Goal: Information Seeking & Learning: Learn about a topic

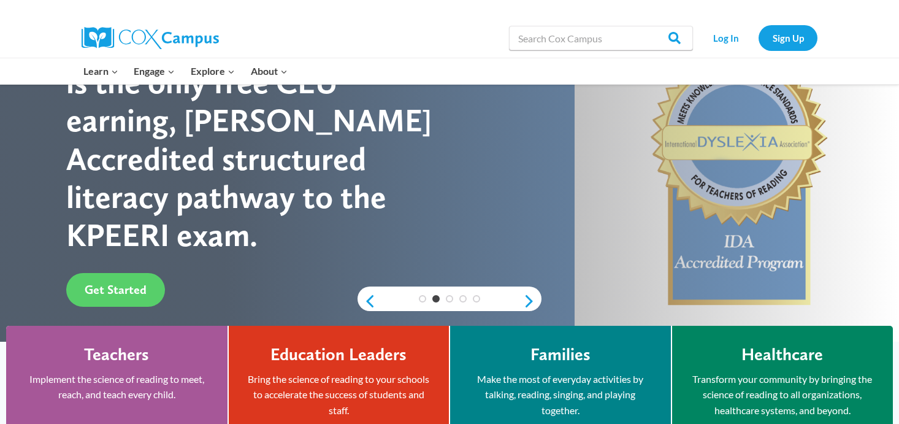
scroll to position [115, 0]
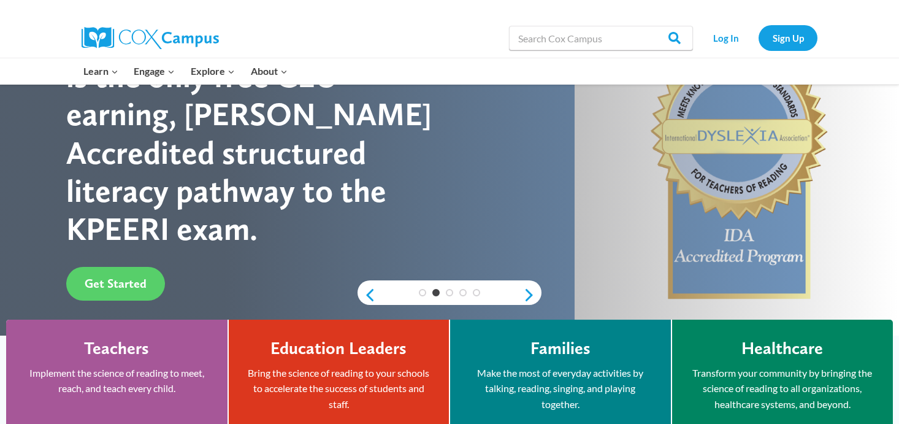
click at [118, 44] on img at bounding box center [150, 38] width 137 height 22
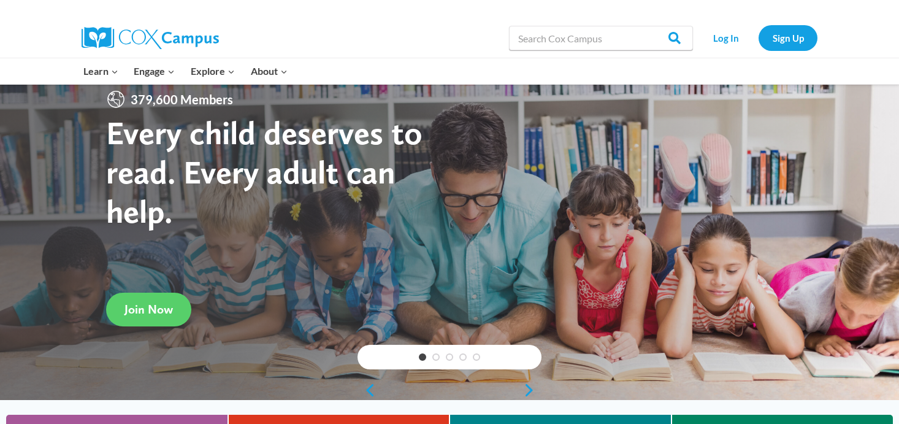
scroll to position [23, 0]
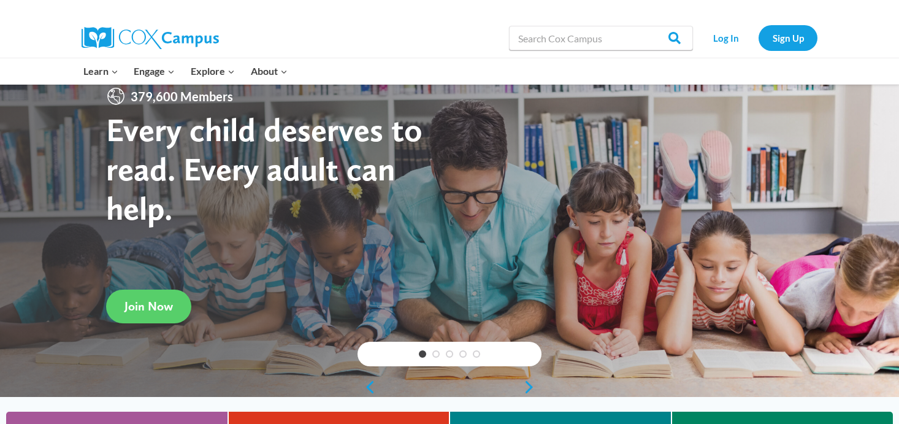
click at [103, 32] on img at bounding box center [150, 38] width 137 height 22
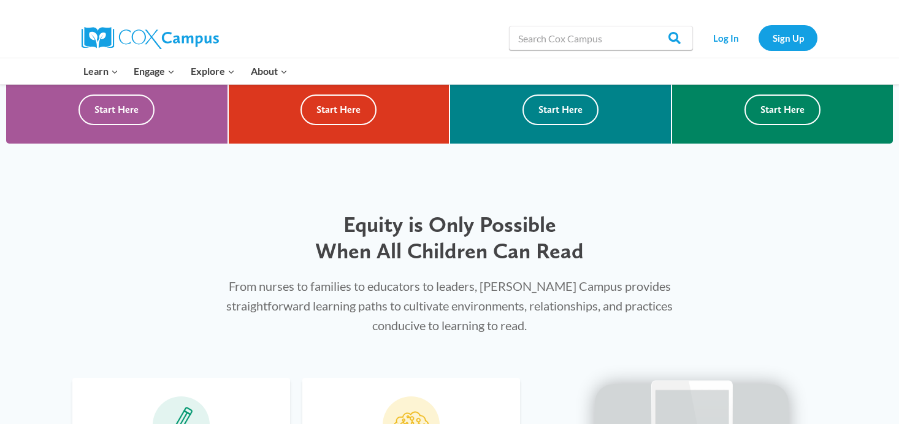
scroll to position [475, 0]
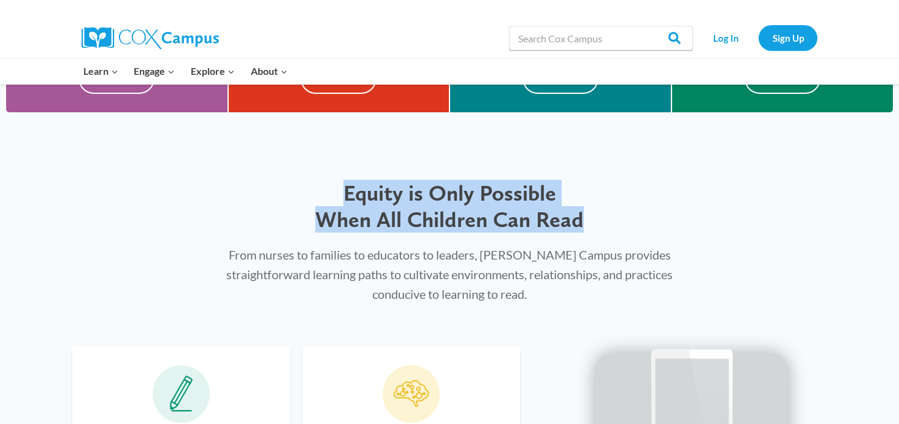
drag, startPoint x: 584, startPoint y: 223, endPoint x: 339, endPoint y: 195, distance: 246.9
click at [339, 195] on h2 "Equity is Only Possible When All Children Can Read" at bounding box center [449, 206] width 475 height 53
copy span "Equity is Only Possible When All Children Can Read"
